Goal: Task Accomplishment & Management: Complete application form

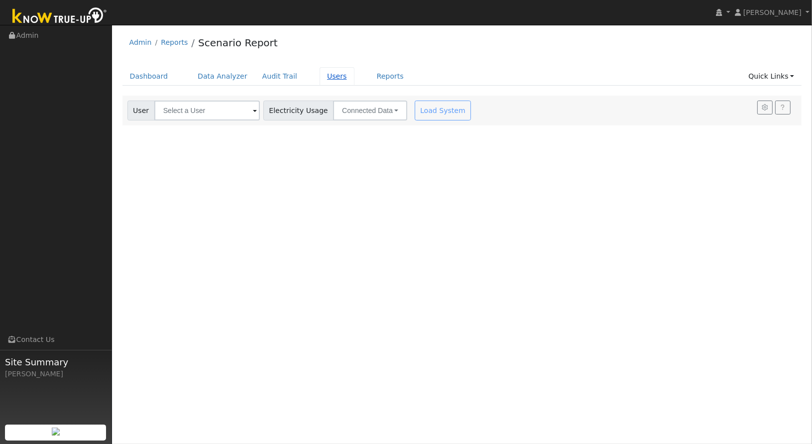
click at [319, 80] on link "Users" at bounding box center [336, 76] width 35 height 18
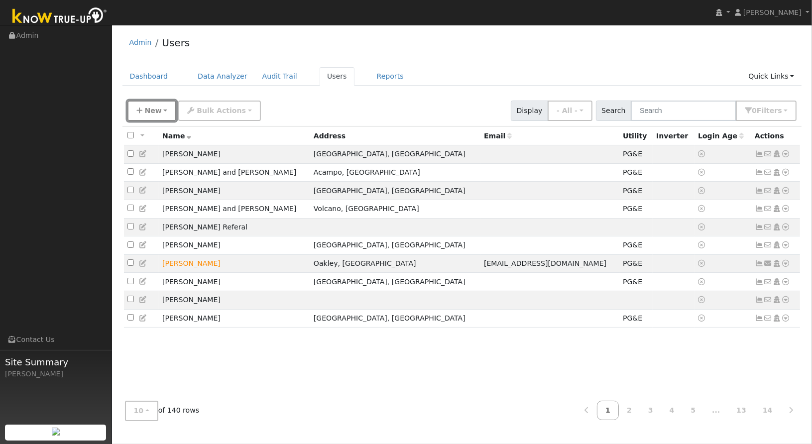
click at [148, 113] on span "New" at bounding box center [152, 110] width 17 height 8
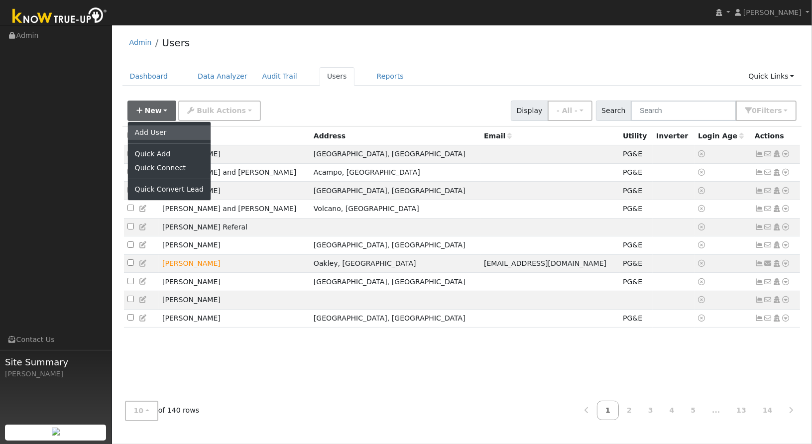
click at [161, 128] on link "Add User" at bounding box center [169, 132] width 83 height 14
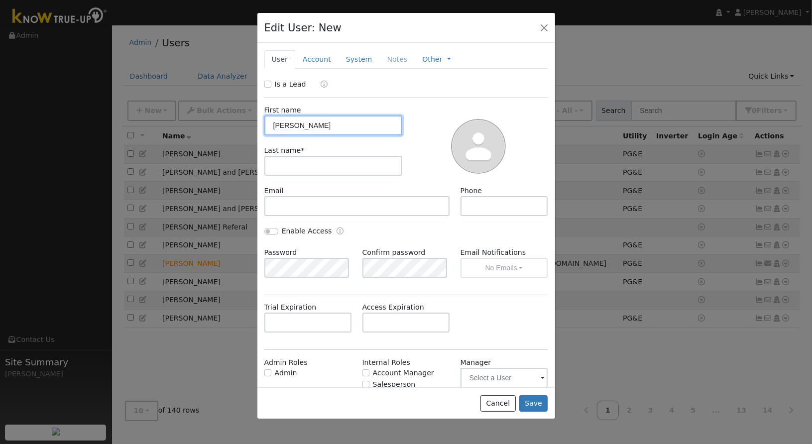
type input "Steve"
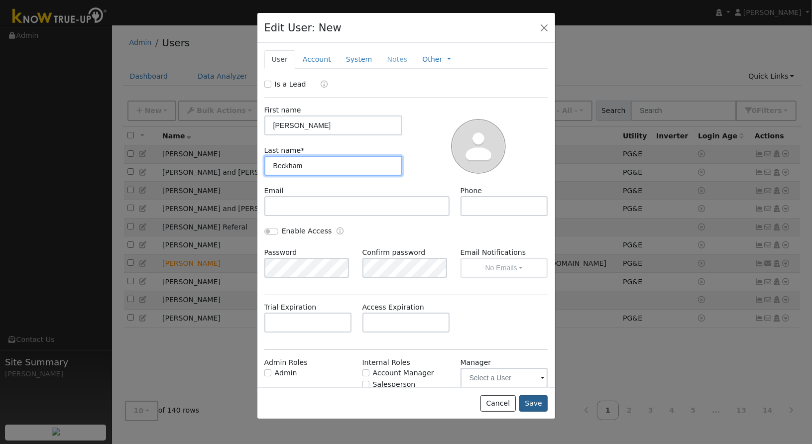
type input "Beckham"
click at [538, 404] on button "Save" at bounding box center [533, 403] width 29 height 17
